Goal: Information Seeking & Learning: Learn about a topic

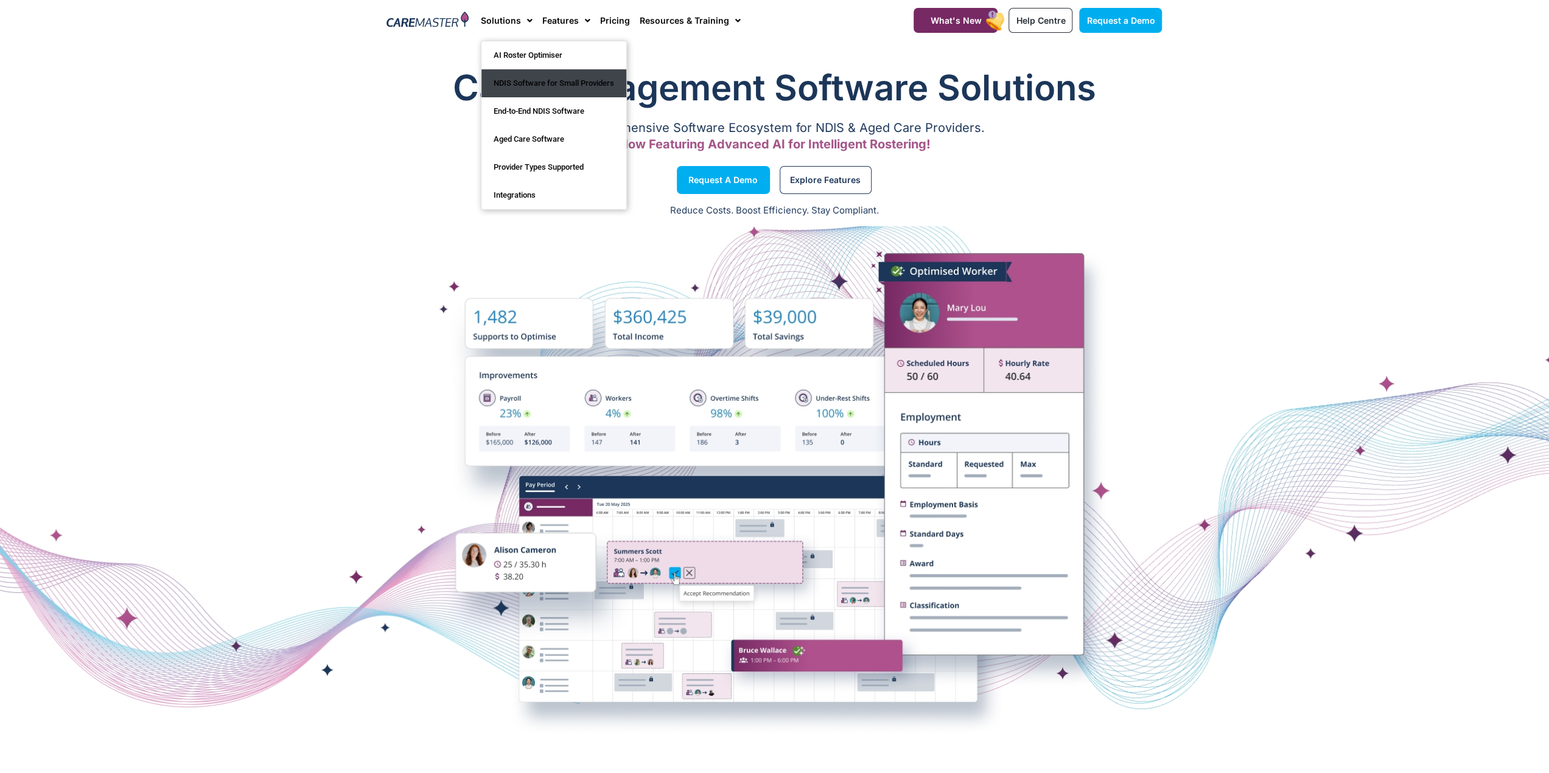
click at [531, 75] on link "NDIS Software for Small Providers" at bounding box center [553, 83] width 145 height 28
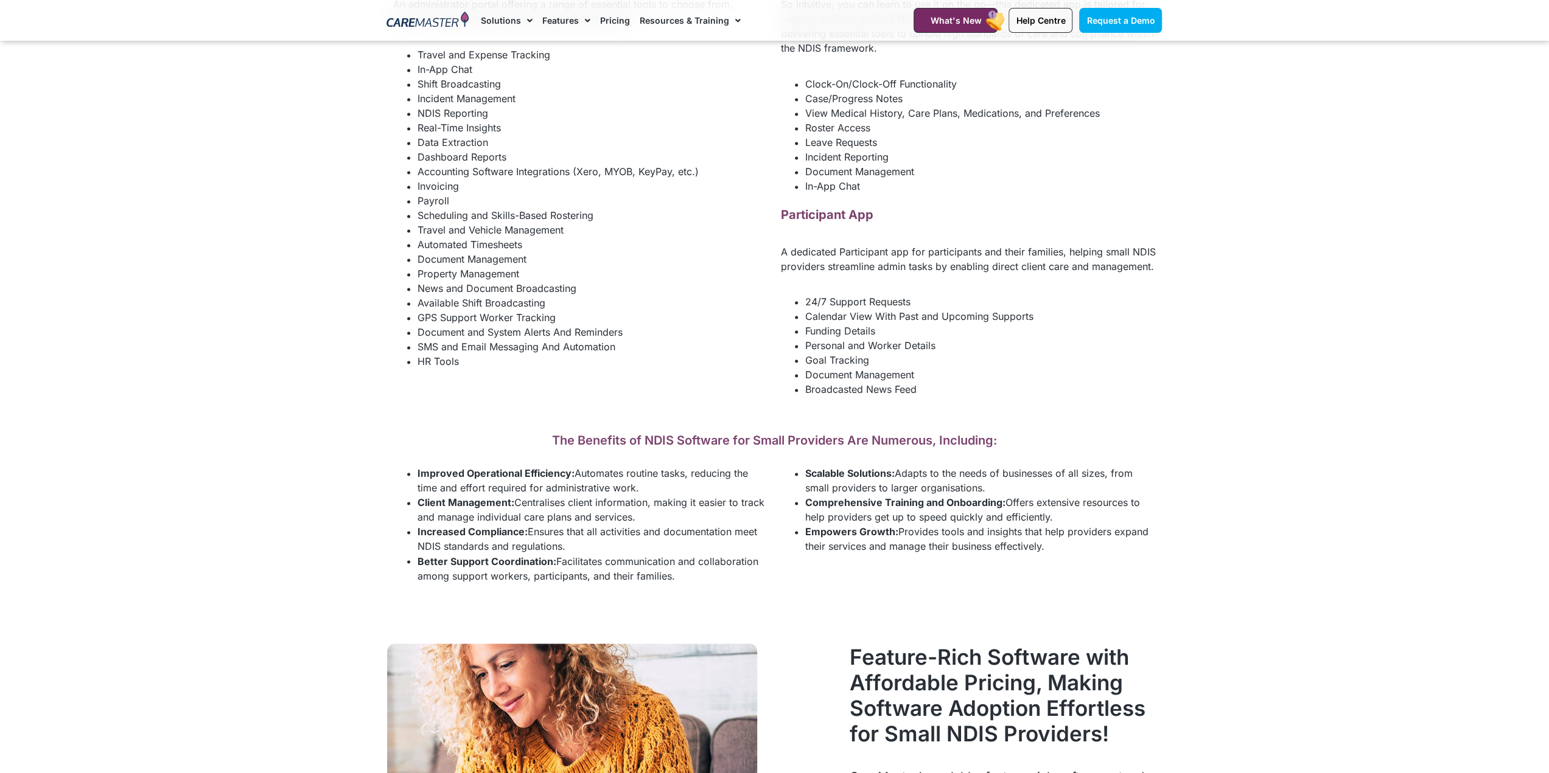
scroll to position [1886, 0]
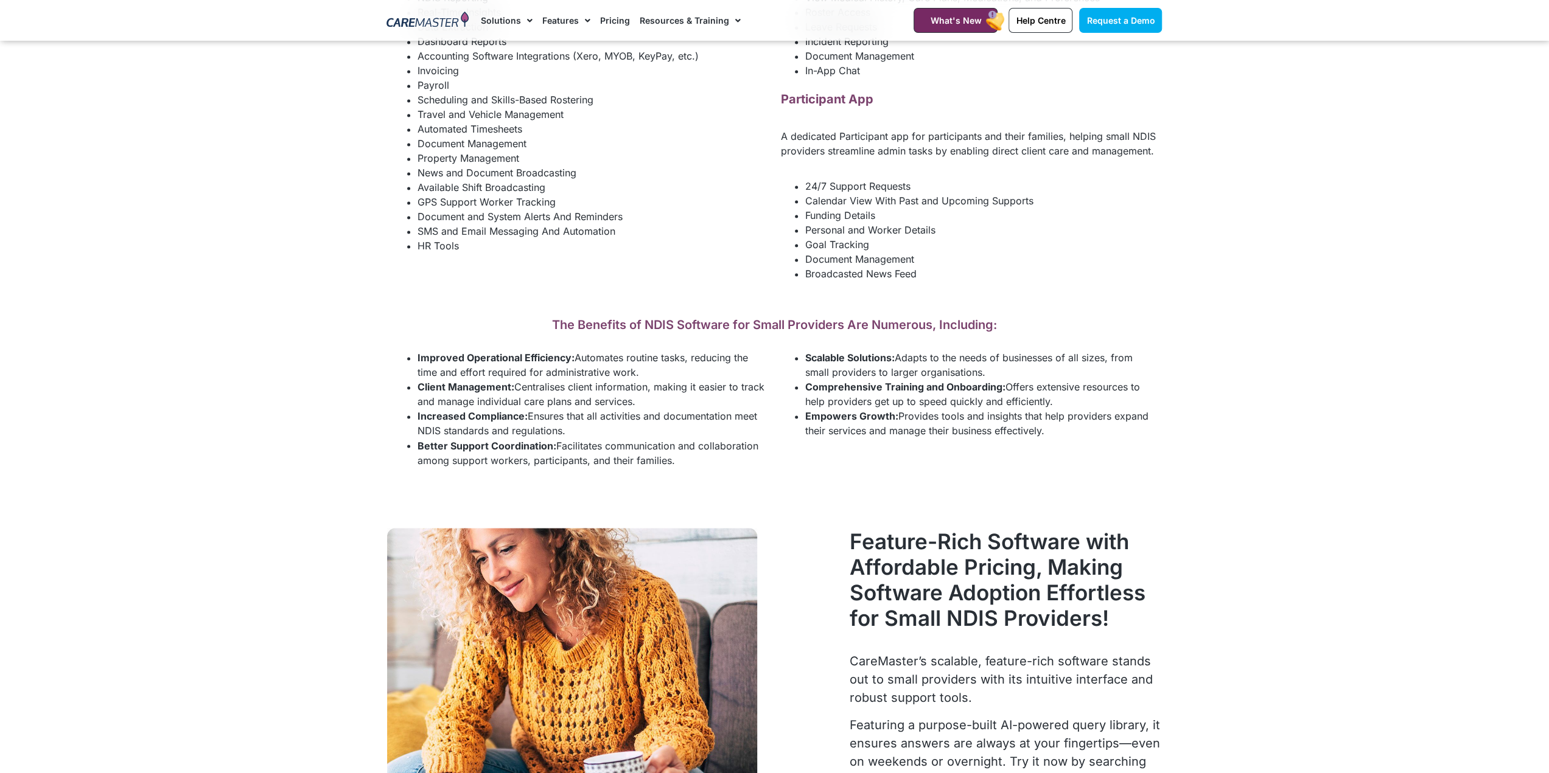
drag, startPoint x: 559, startPoint y: 444, endPoint x: 673, endPoint y: 462, distance: 115.2
click at [697, 460] on li "Better Support Coordination: Facilitates communication and collaboration among …" at bounding box center [592, 452] width 351 height 29
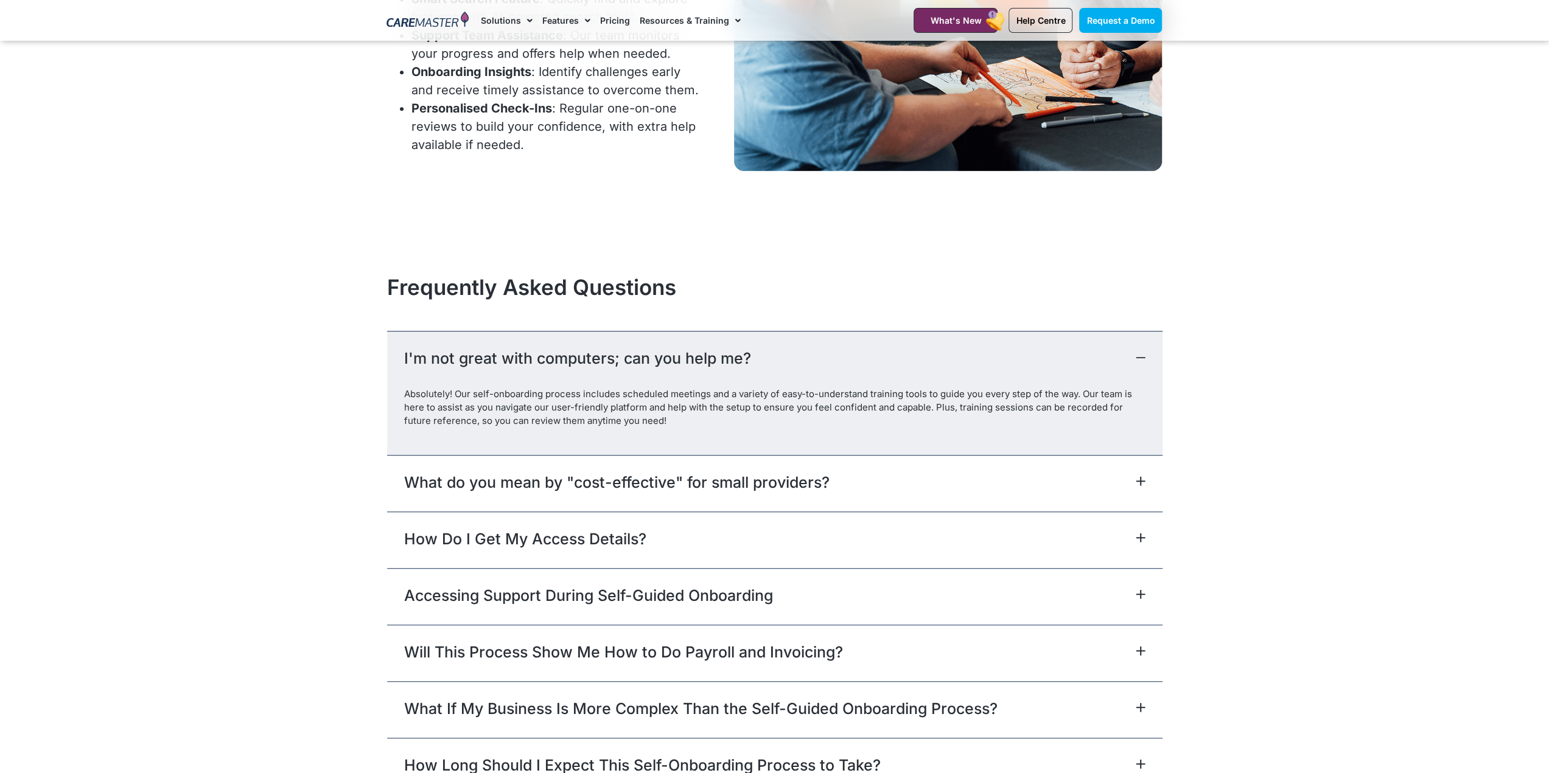
scroll to position [5415, 0]
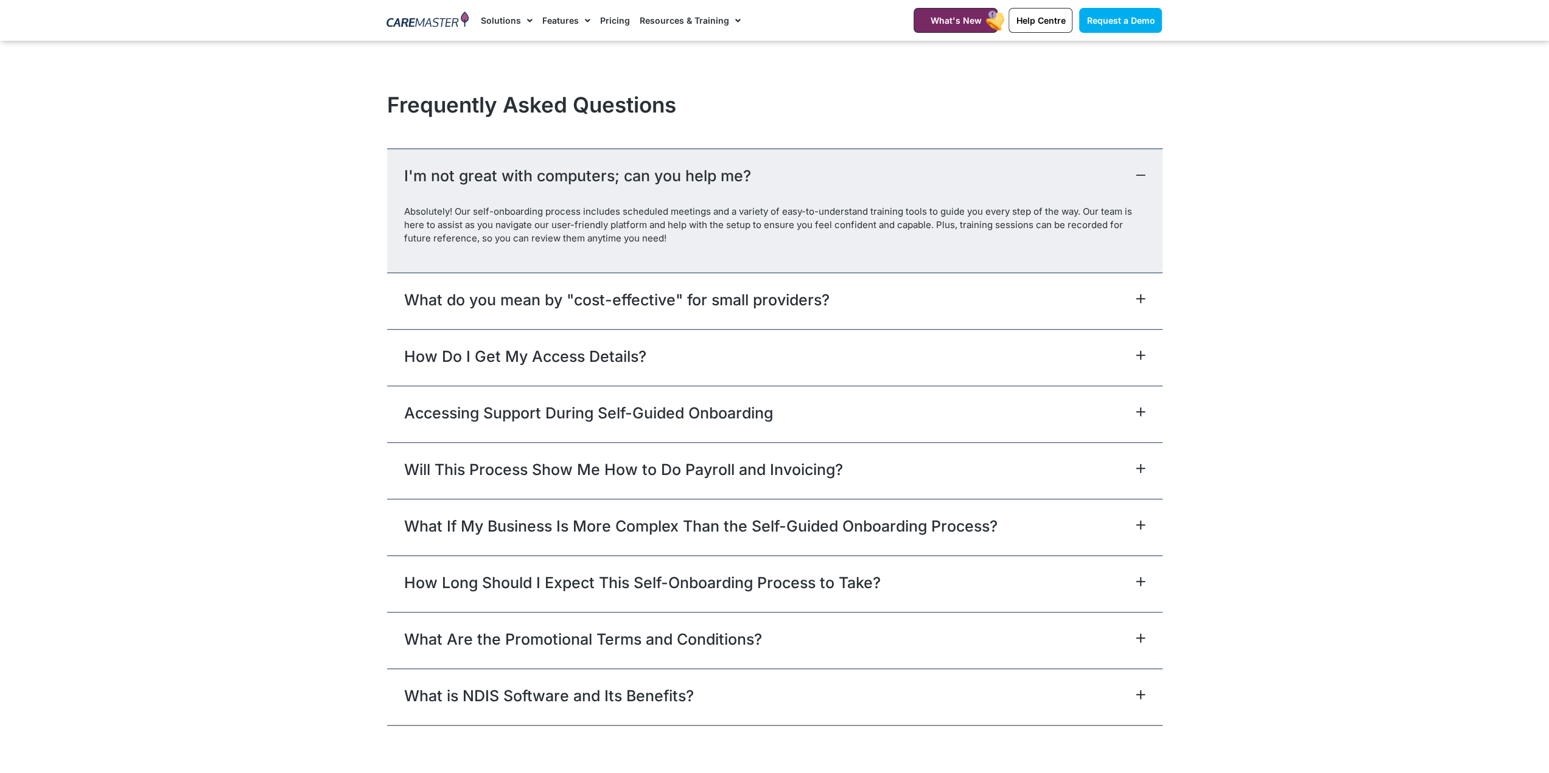
click at [665, 515] on link "What If My Business Is More Complex Than the Self-Guided Onboarding Process?" at bounding box center [700, 526] width 593 height 22
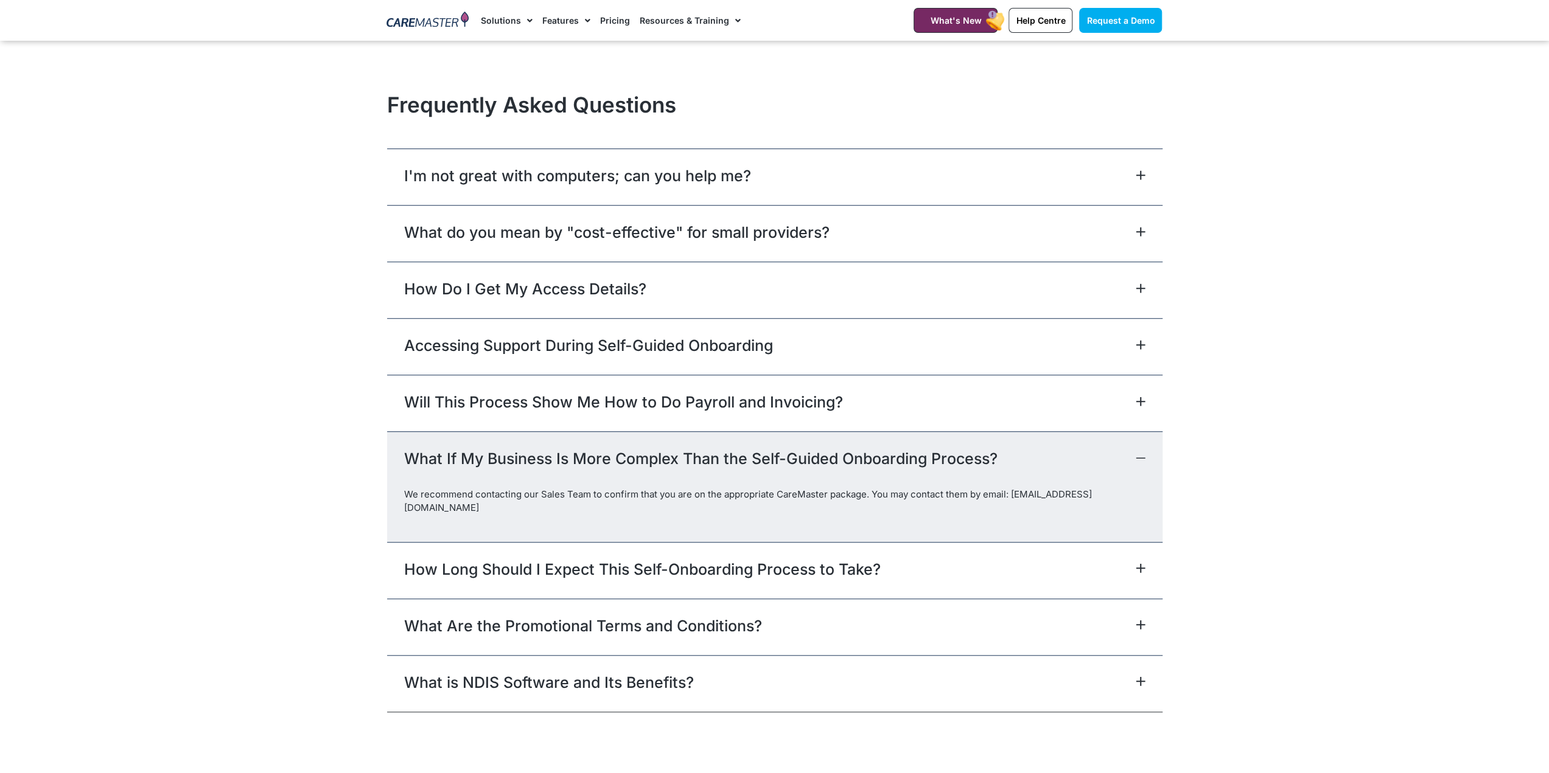
click at [531, 546] on div "How Long Should I Expect This Self-Onboarding Process to Take?" at bounding box center [774, 570] width 775 height 57
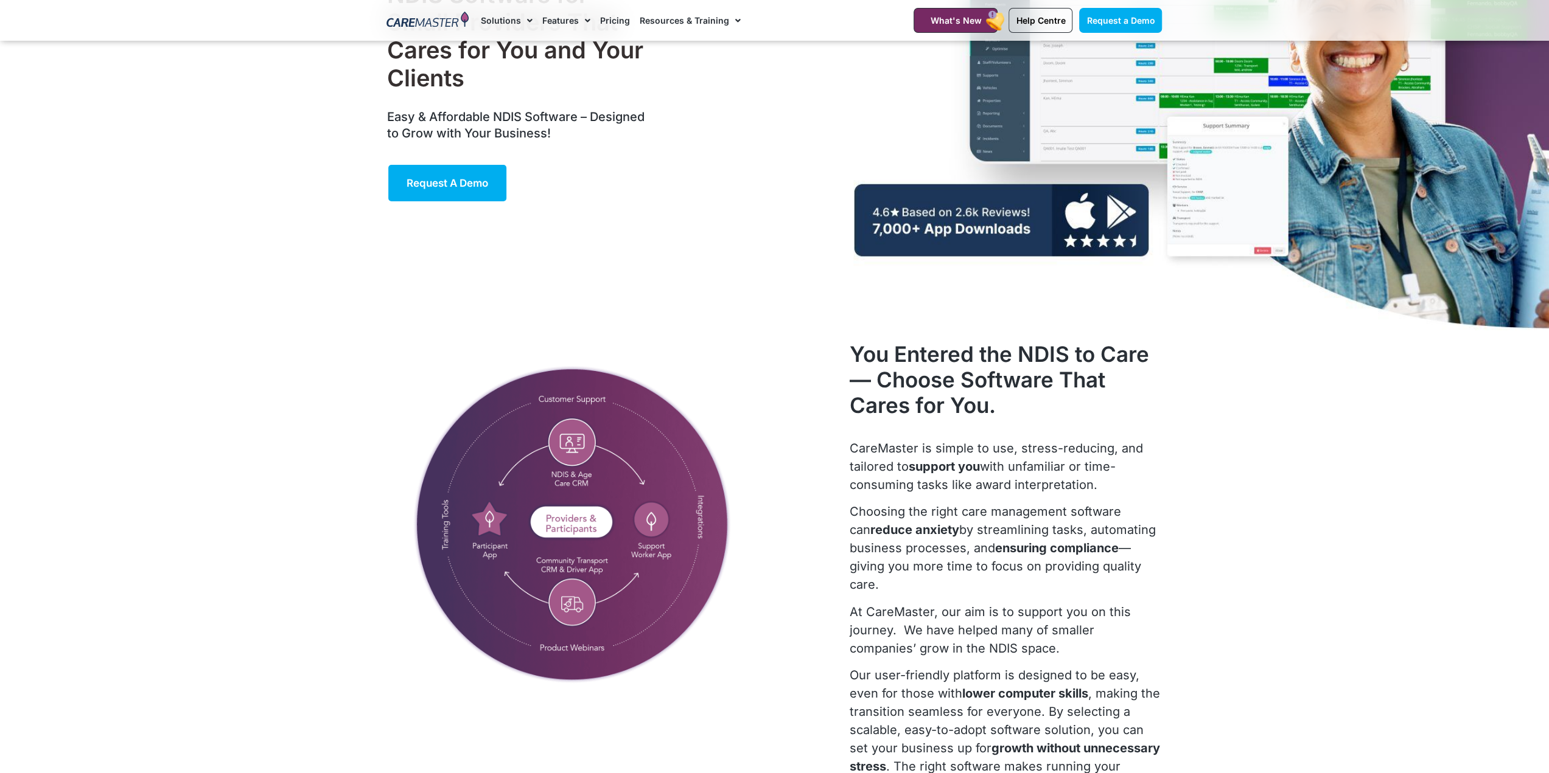
scroll to position [0, 0]
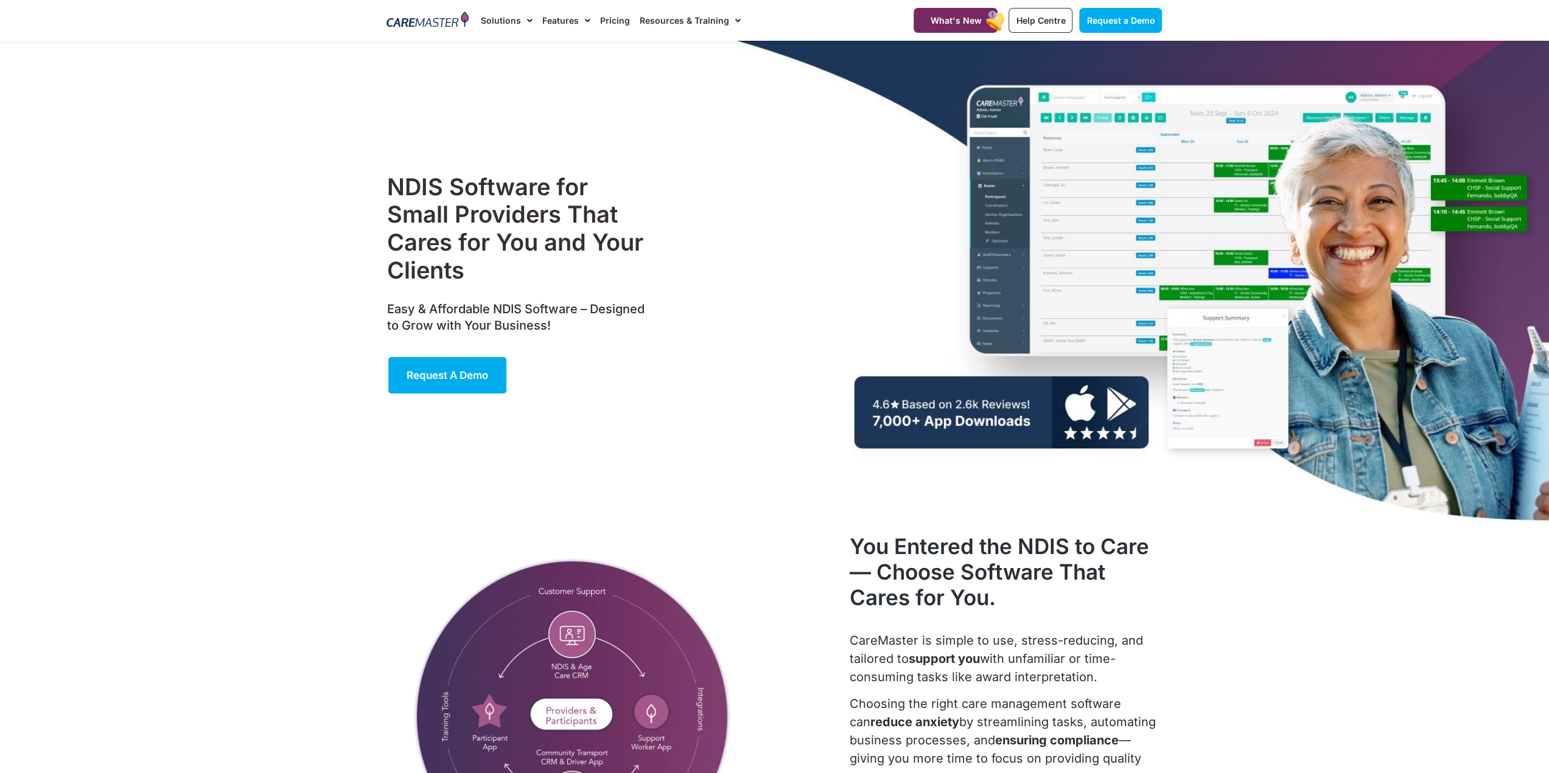
click at [419, 25] on img at bounding box center [427, 21] width 82 height 18
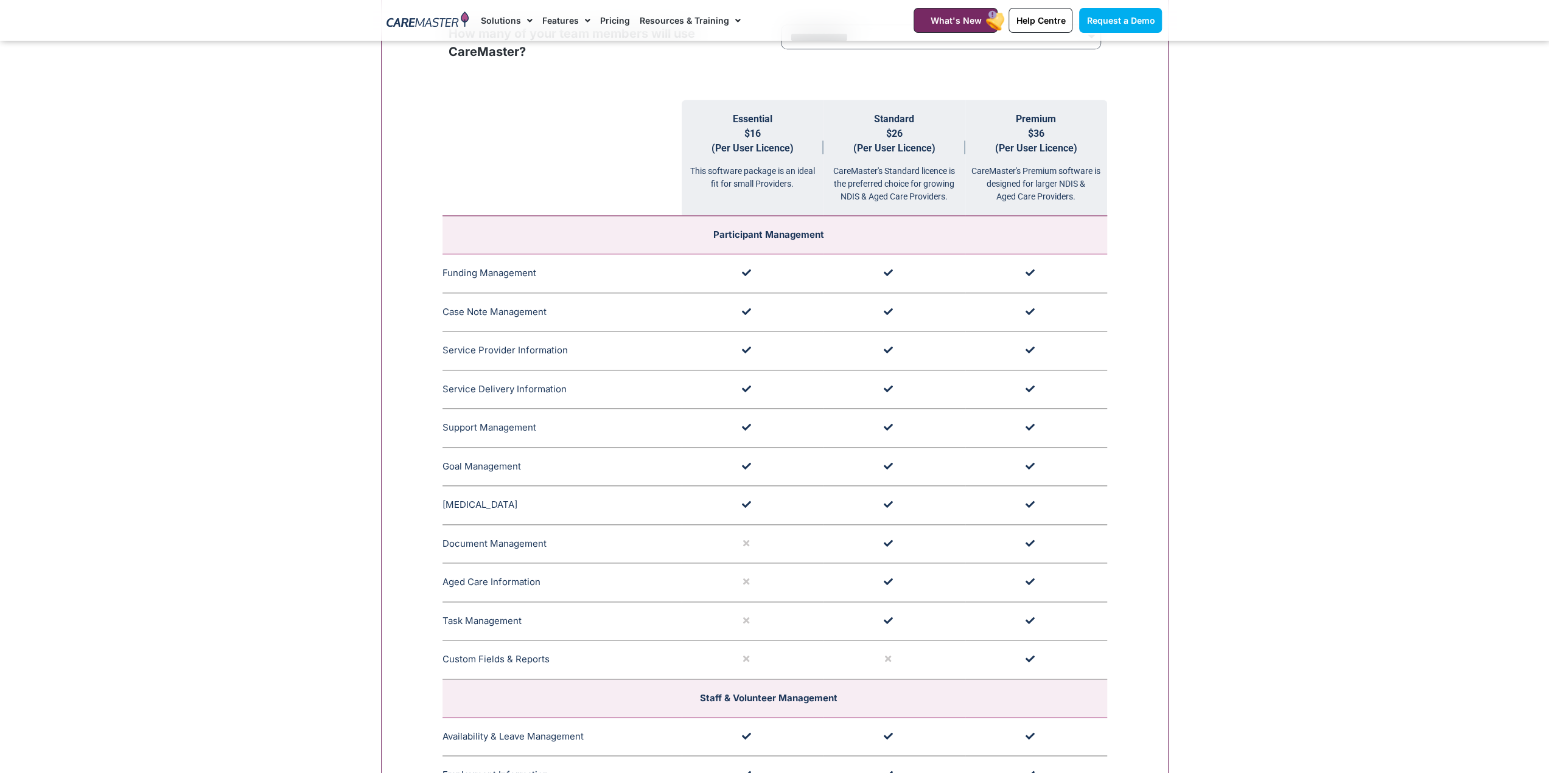
scroll to position [1217, 0]
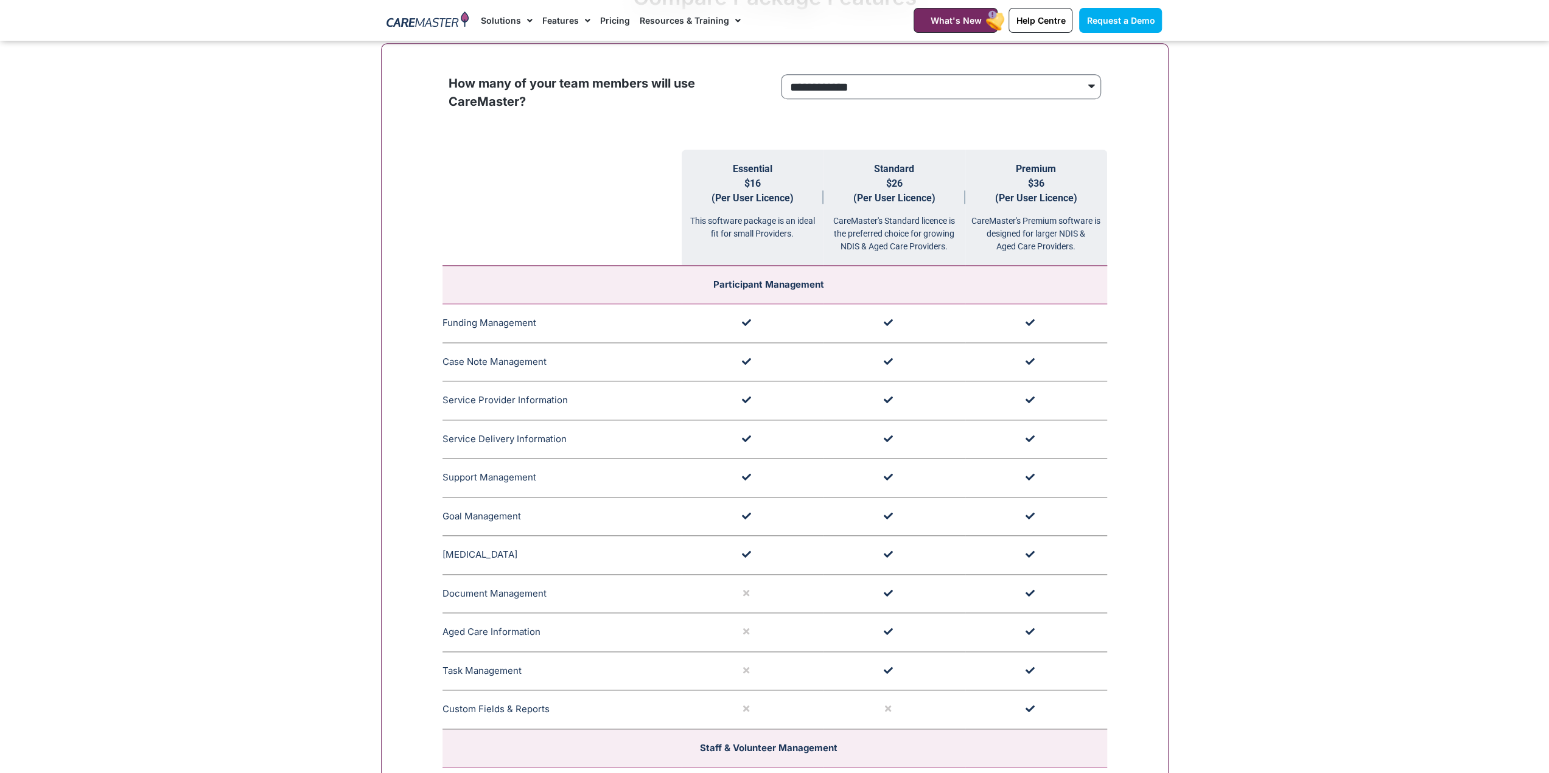
click at [842, 83] on select "**********" at bounding box center [941, 86] width 320 height 25
select select "***"
click at [781, 74] on select "**********" at bounding box center [941, 86] width 320 height 25
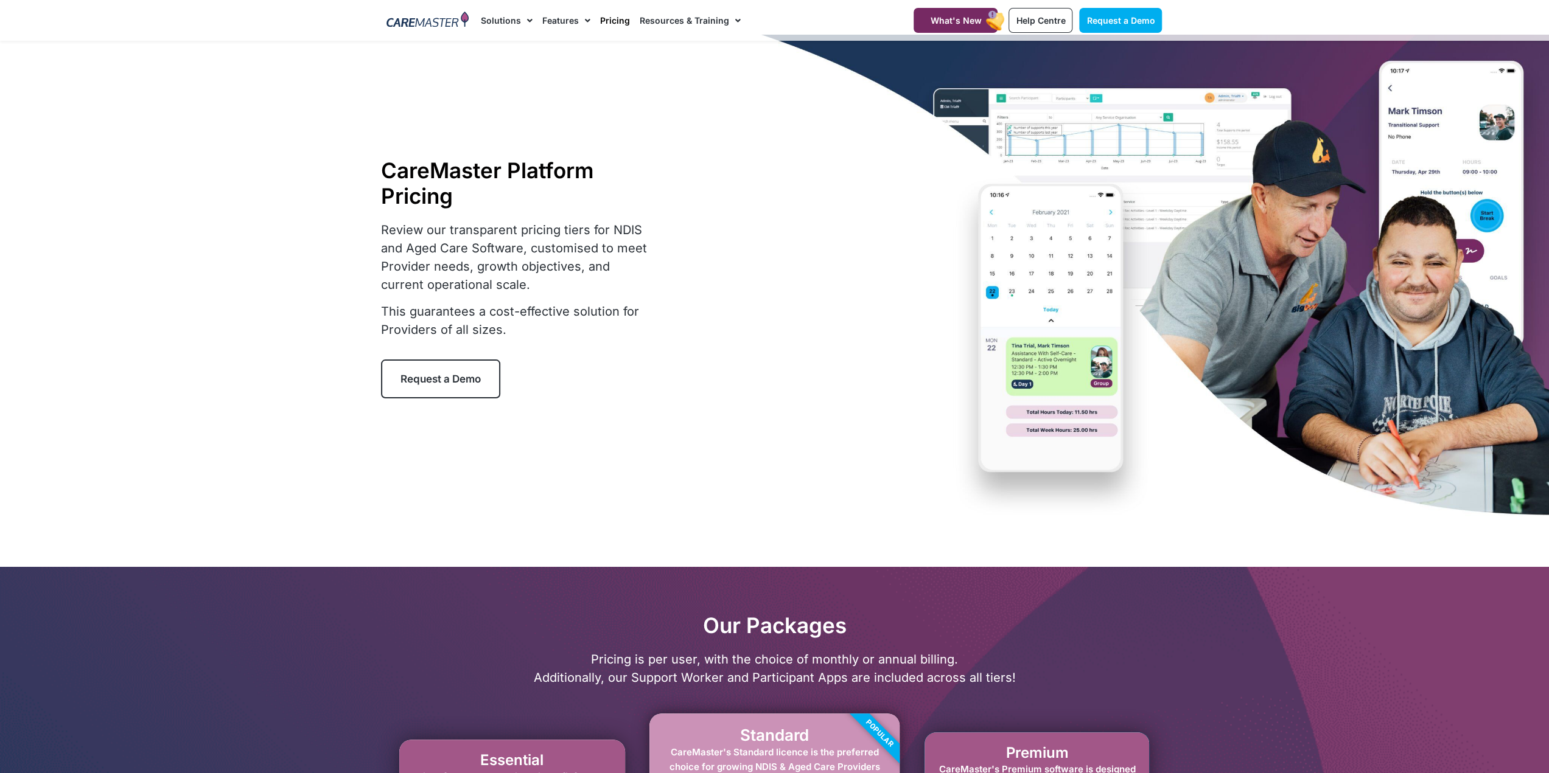
scroll to position [0, 0]
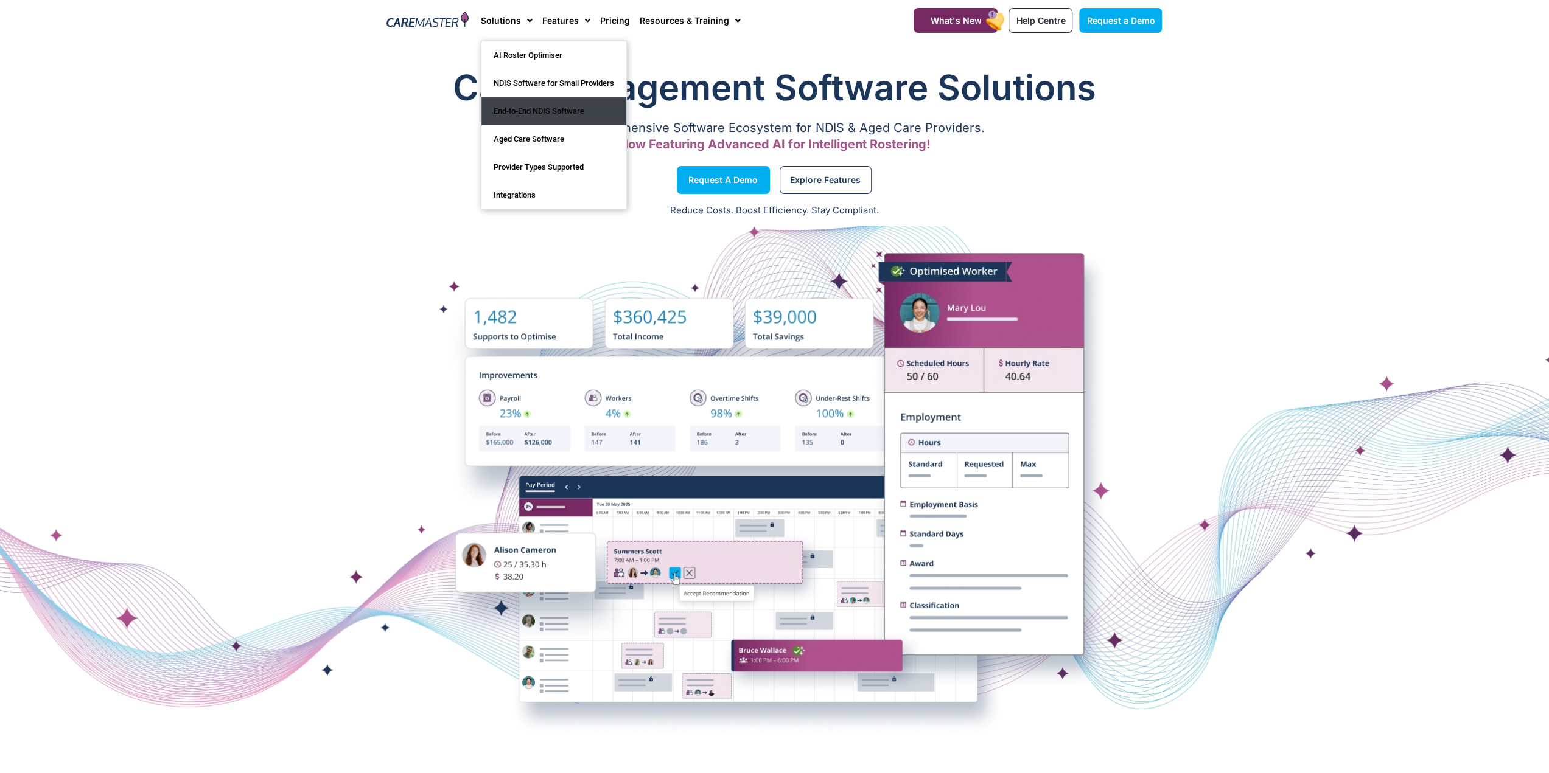
click at [528, 115] on link "End-to-End NDIS Software" at bounding box center [553, 111] width 145 height 28
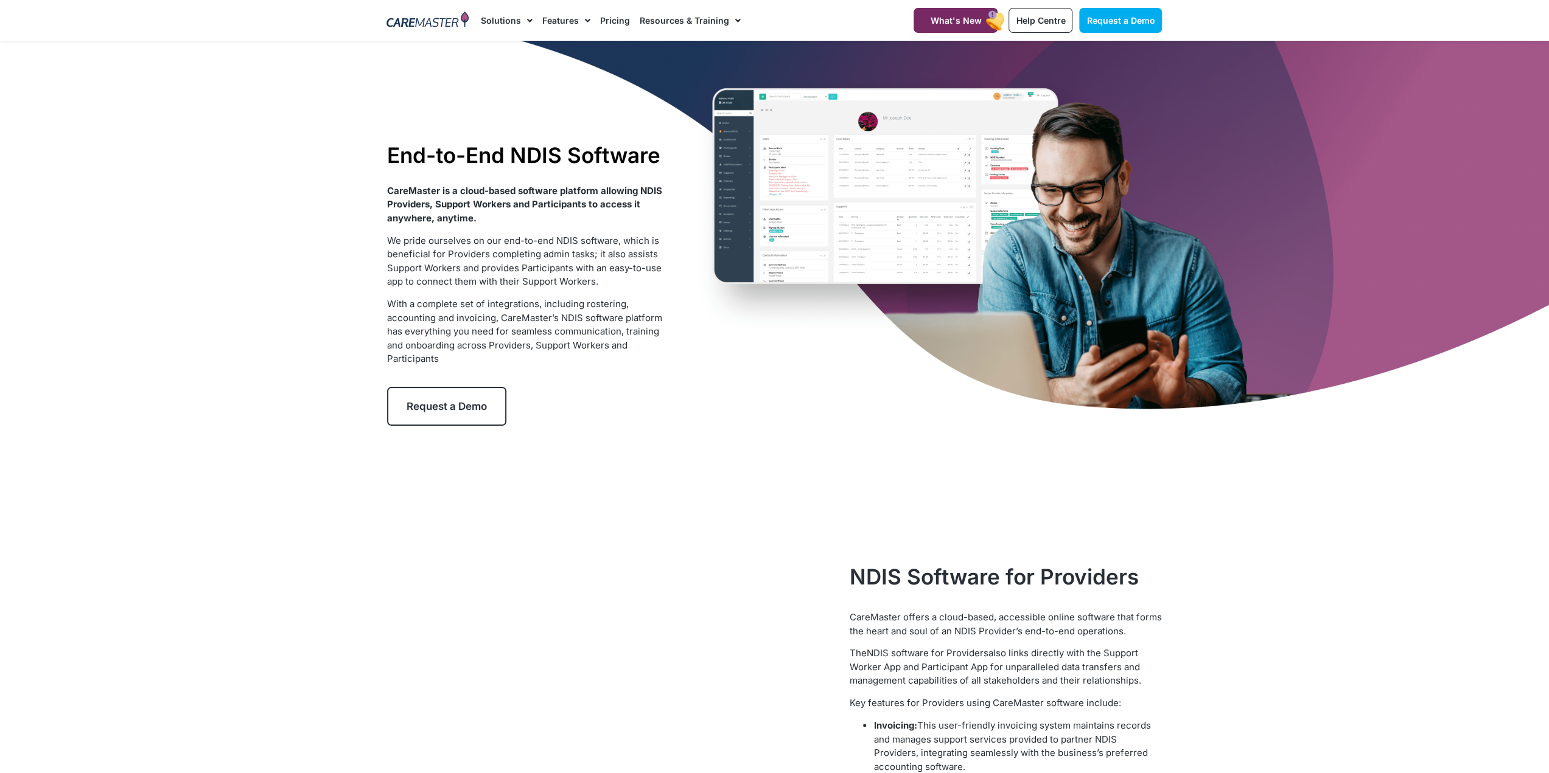
click at [551, 272] on span "We pride ourselves on our end-to-end NDIS software, which is beneficial for Pro…" at bounding box center [524, 261] width 274 height 53
click at [516, 267] on span "We pride ourselves on our end-to-end NDIS software, which is beneficial for Pro…" at bounding box center [524, 261] width 274 height 53
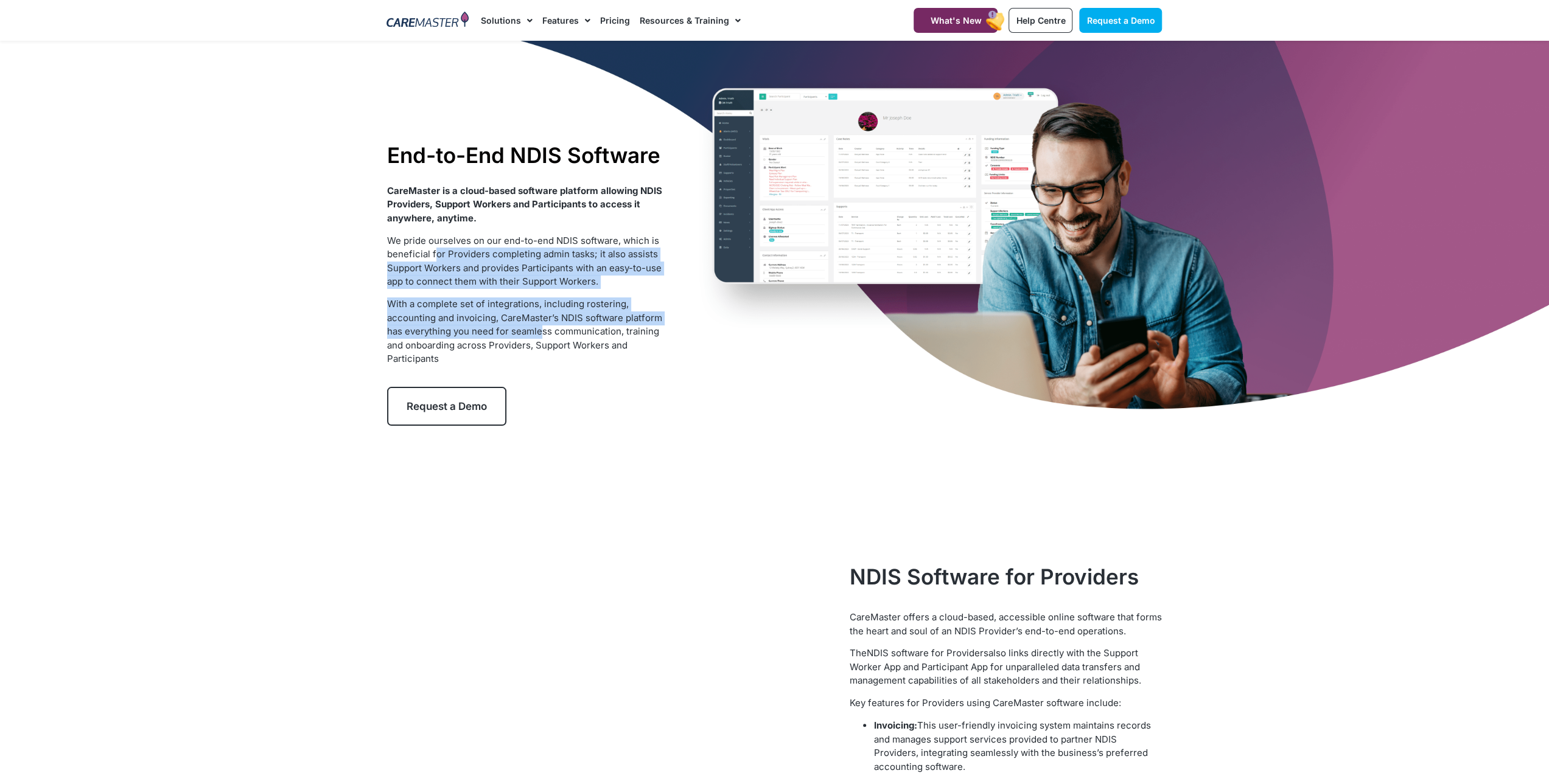
drag, startPoint x: 433, startPoint y: 256, endPoint x: 538, endPoint y: 328, distance: 127.9
click at [538, 328] on div "CareMaster is a cloud-based software platform allowing NDIS Providers, Support …" at bounding box center [526, 275] width 279 height 182
drag, startPoint x: 494, startPoint y: 329, endPoint x: 481, endPoint y: 322, distance: 15.0
click at [494, 329] on p "With a complete set of integrations, including rostering, accounting and invoic…" at bounding box center [526, 332] width 279 height 69
drag, startPoint x: 444, startPoint y: 302, endPoint x: 434, endPoint y: 297, distance: 10.9
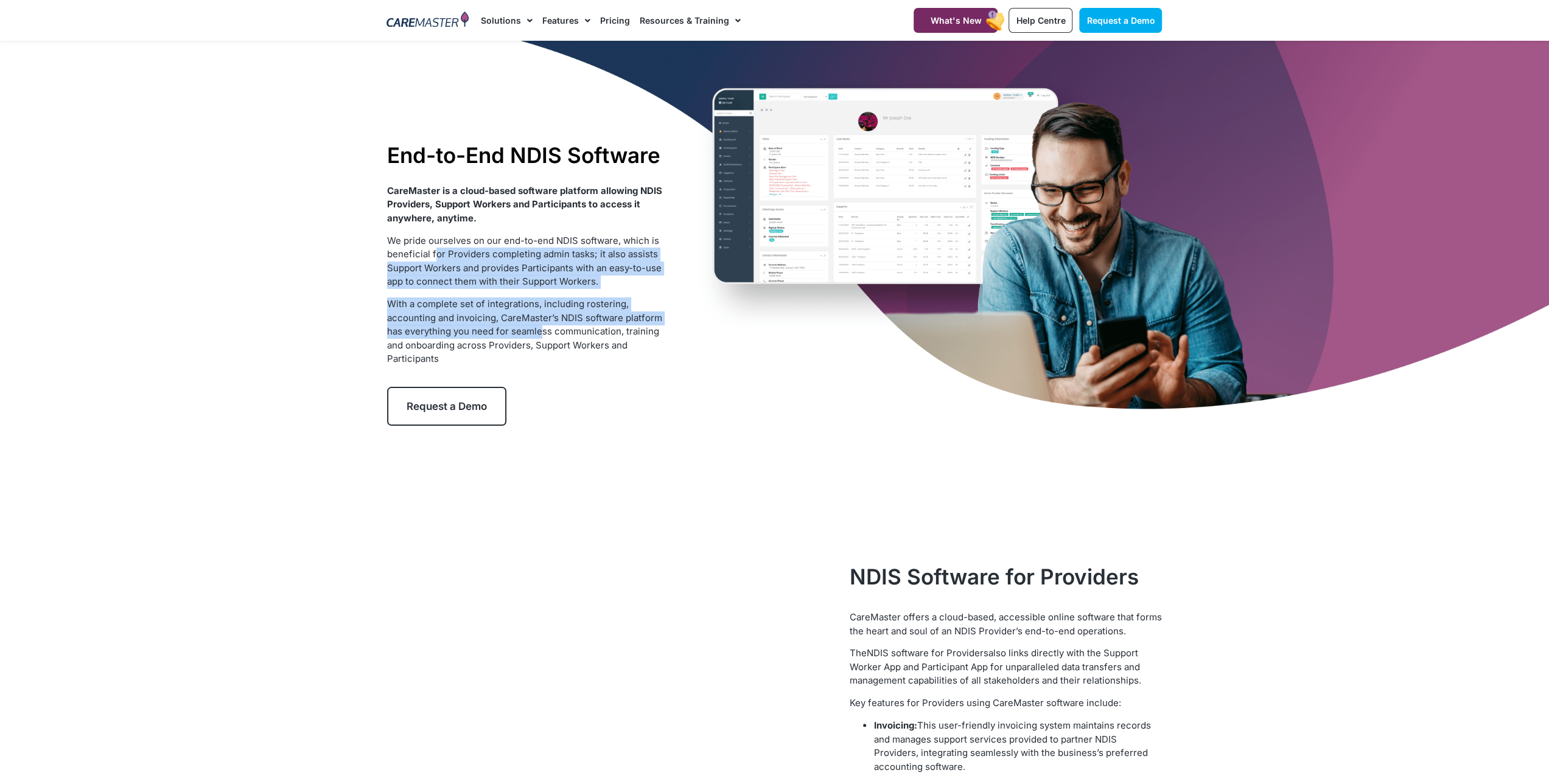
click at [444, 301] on p "With a complete set of integrations, including rostering, accounting and invoic…" at bounding box center [526, 332] width 279 height 69
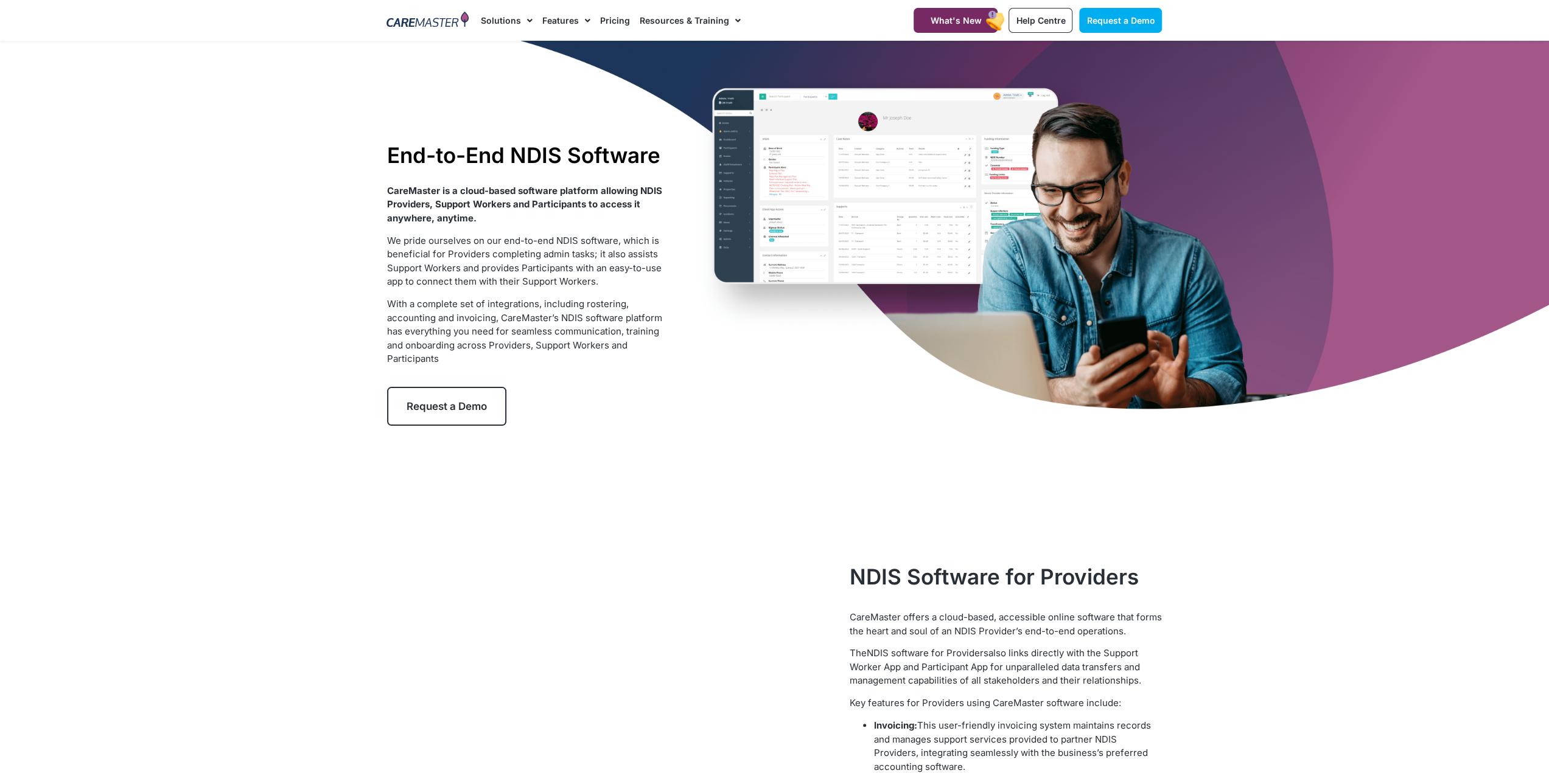
click at [392, 229] on div "CareMaster is a cloud-based software platform allowing NDIS Providers, Support …" at bounding box center [526, 275] width 279 height 182
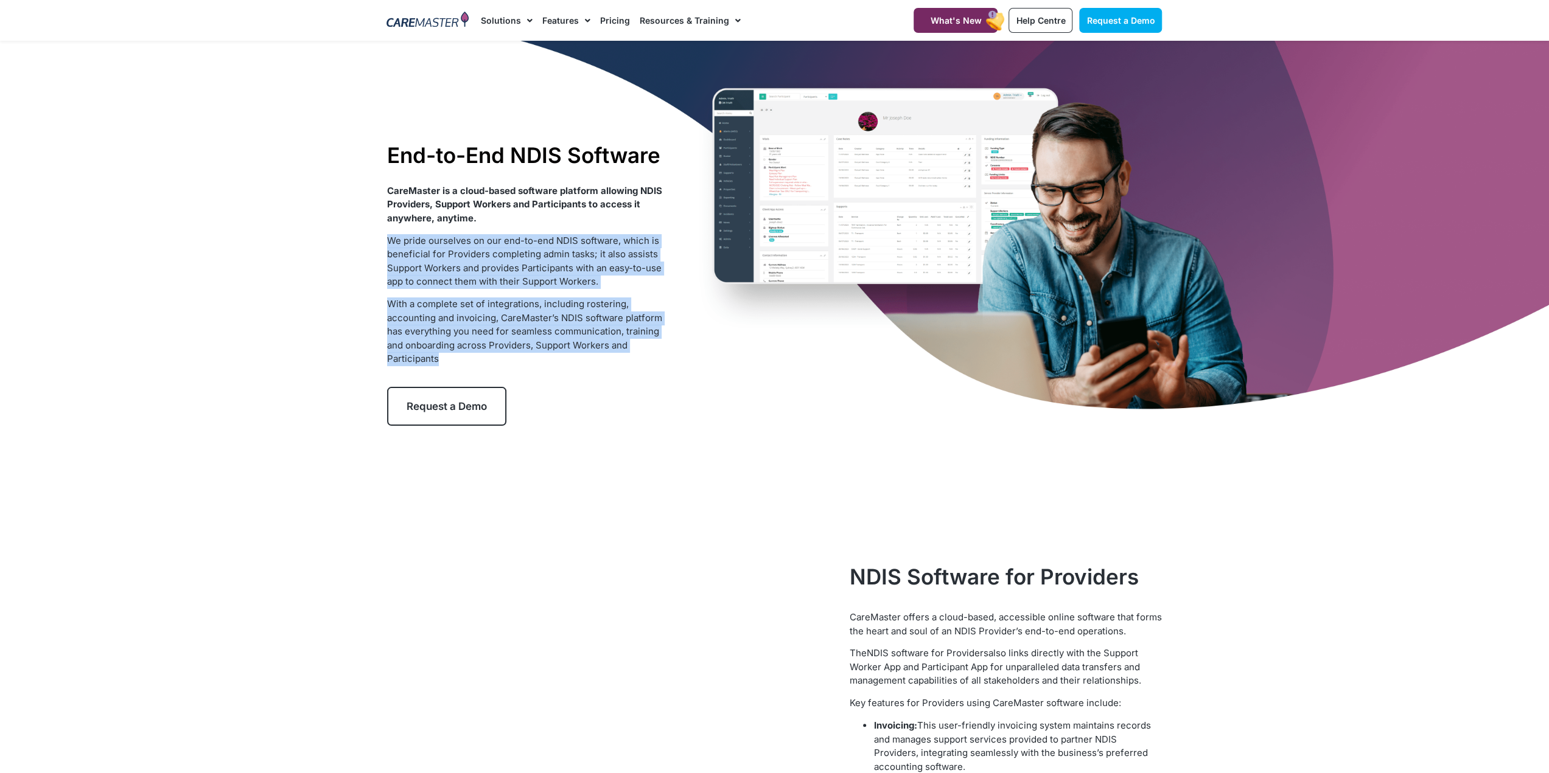
drag, startPoint x: 389, startPoint y: 241, endPoint x: 557, endPoint y: 359, distance: 205.8
click at [557, 359] on div "CareMaster is a cloud-based software platform allowing NDIS Providers, Support …" at bounding box center [526, 275] width 279 height 182
click at [494, 329] on p "With a complete set of integrations, including rostering, accounting and invoic…" at bounding box center [526, 332] width 279 height 69
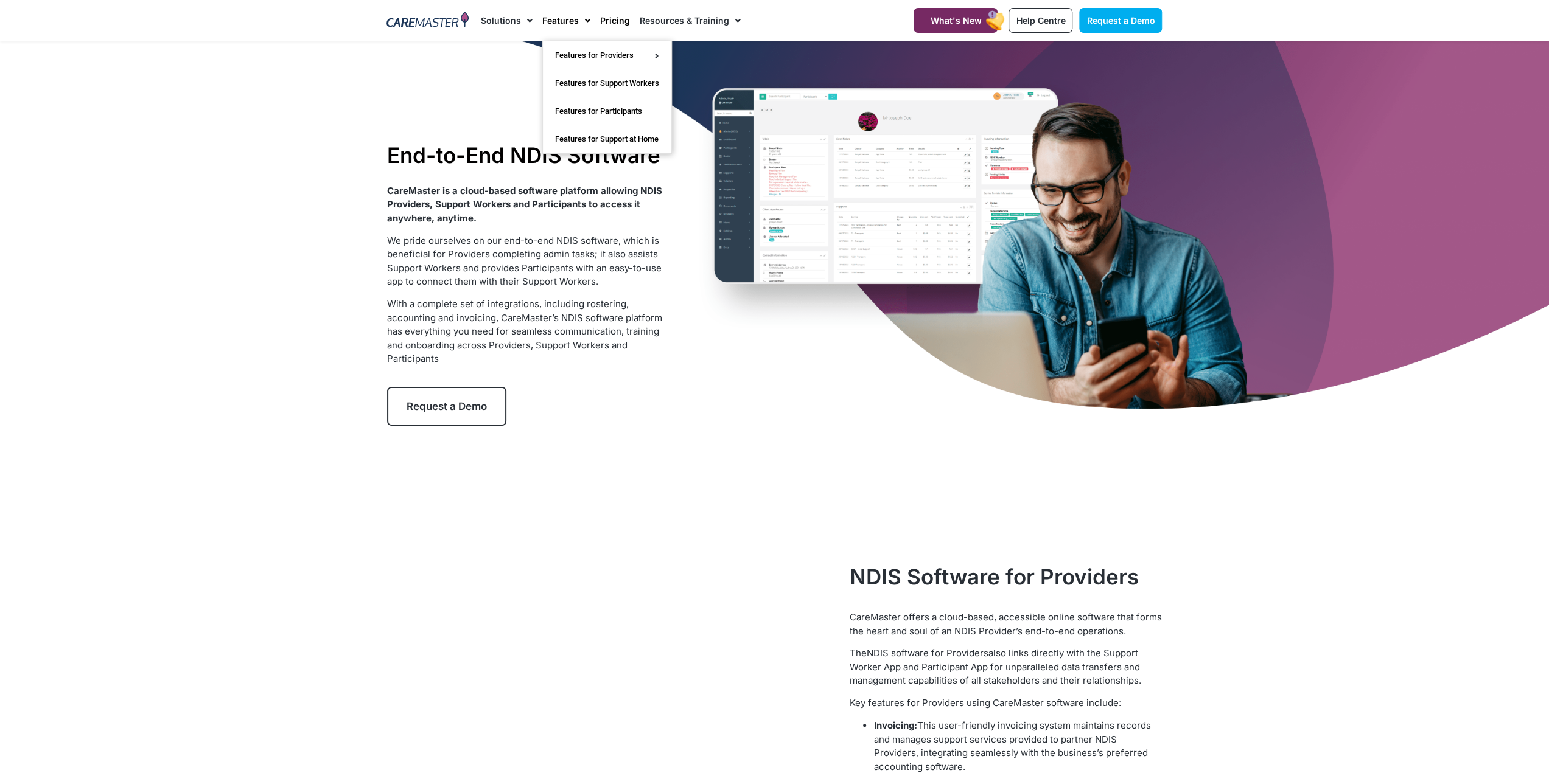
click at [604, 26] on link "Pricing" at bounding box center [615, 20] width 30 height 41
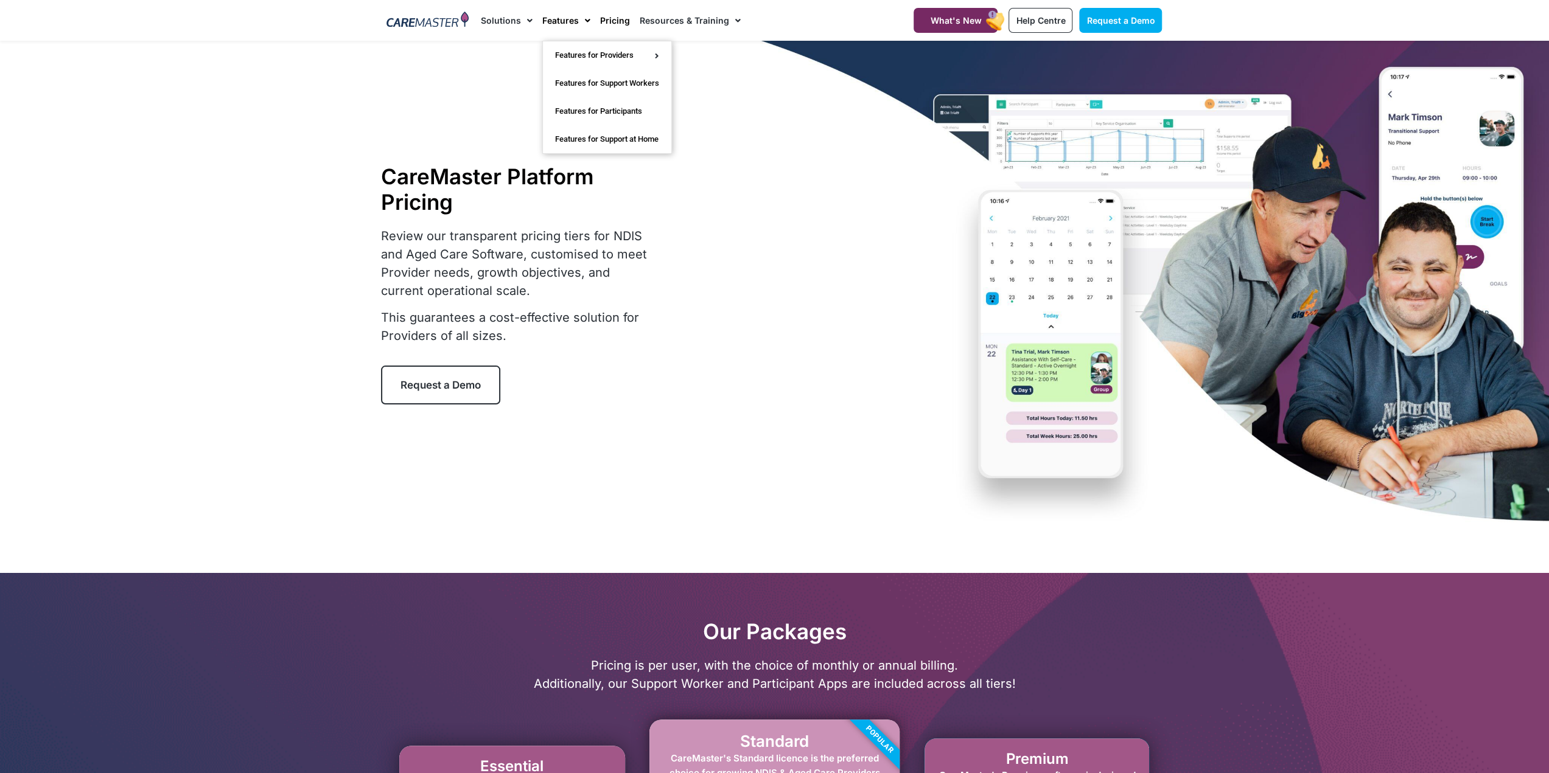
click at [557, 19] on link "Features" at bounding box center [566, 20] width 48 height 41
click at [510, 20] on link "Solutions" at bounding box center [507, 20] width 52 height 41
click at [381, 24] on div at bounding box center [427, 20] width 94 height 41
click at [403, 21] on img at bounding box center [427, 21] width 82 height 18
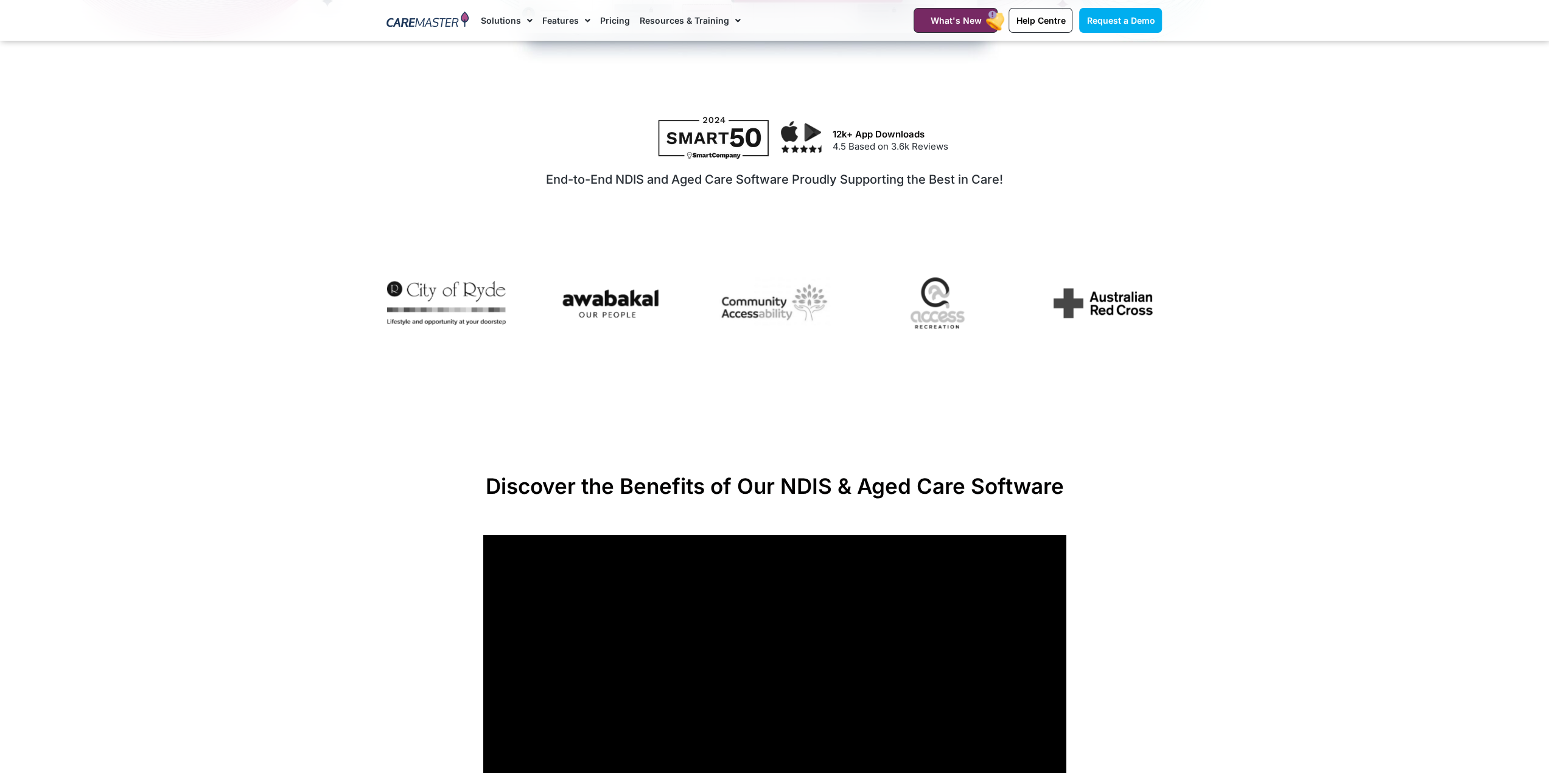
scroll to position [61, 0]
